Goal: Information Seeking & Learning: Learn about a topic

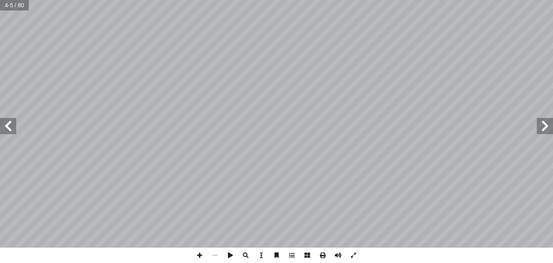
click at [2, 129] on span at bounding box center [8, 126] width 16 height 16
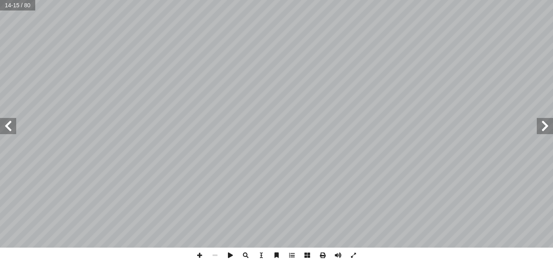
click at [2, 129] on span at bounding box center [8, 126] width 16 height 16
